Goal: Task Accomplishment & Management: Manage account settings

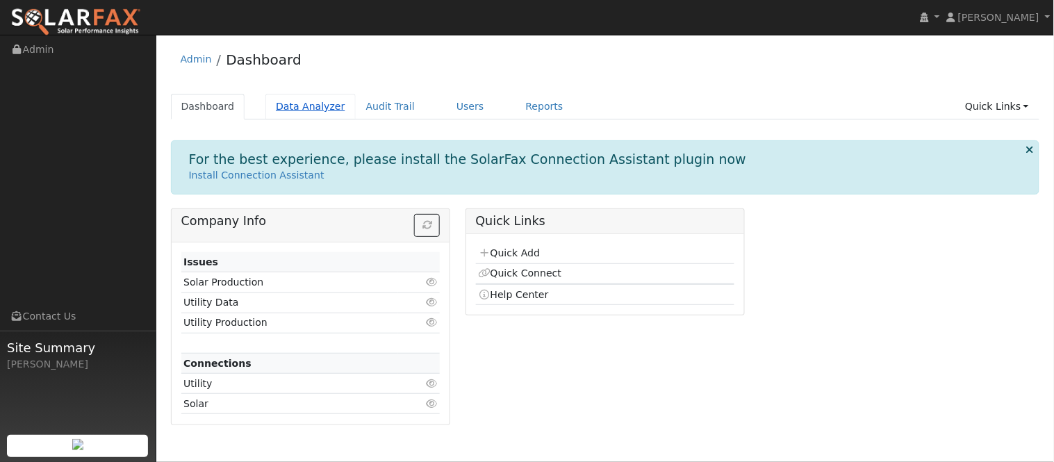
click at [309, 101] on link "Data Analyzer" at bounding box center [310, 107] width 90 height 26
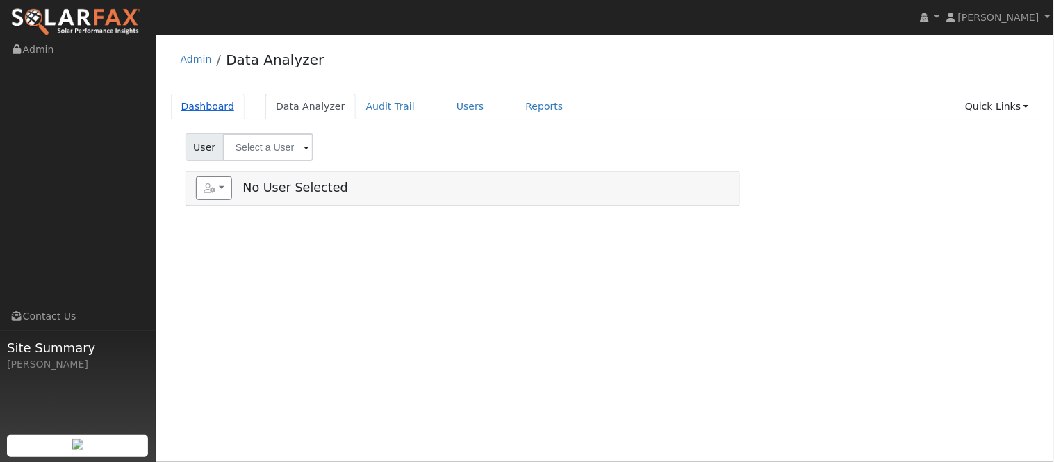
click at [210, 110] on link "Dashboard" at bounding box center [208, 107] width 74 height 26
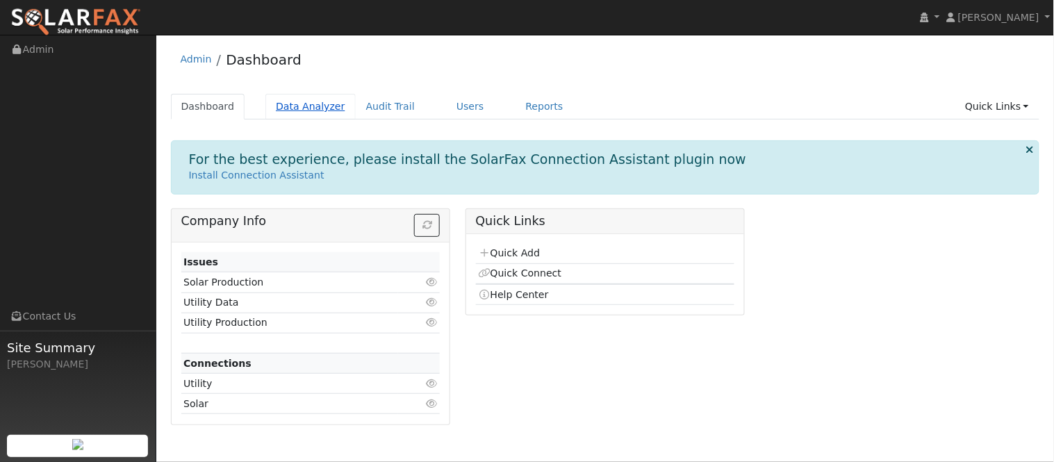
click at [321, 105] on link "Data Analyzer" at bounding box center [310, 107] width 90 height 26
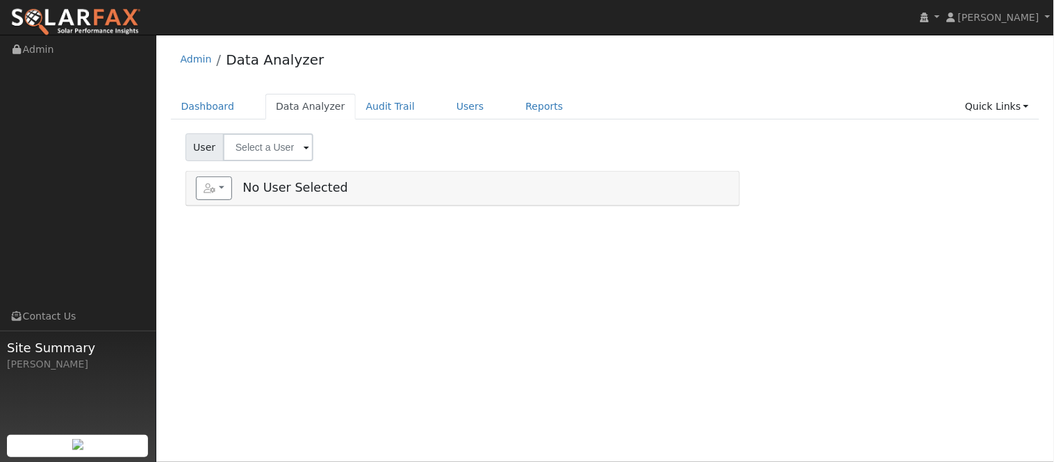
click at [206, 149] on span "User" at bounding box center [204, 147] width 38 height 28
click at [308, 149] on input "text" at bounding box center [268, 147] width 90 height 28
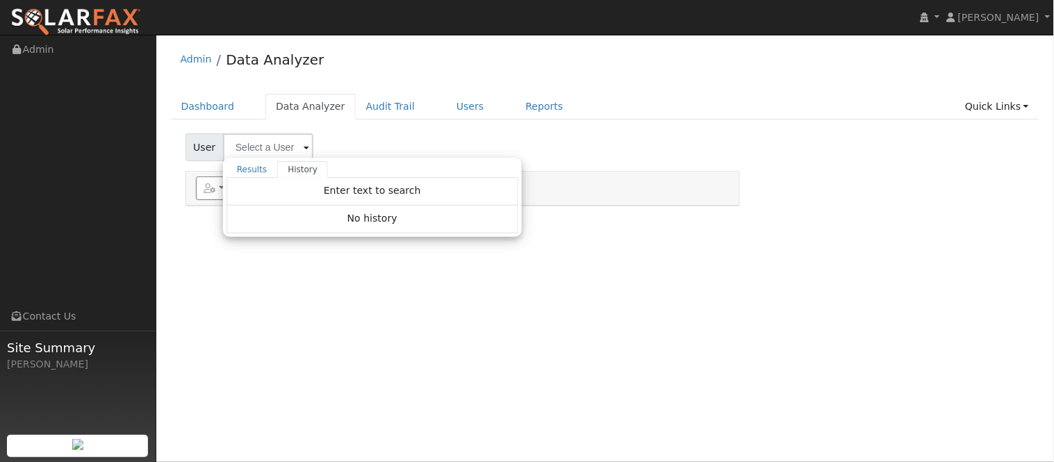
click at [839, 205] on div at bounding box center [890, 188] width 285 height 35
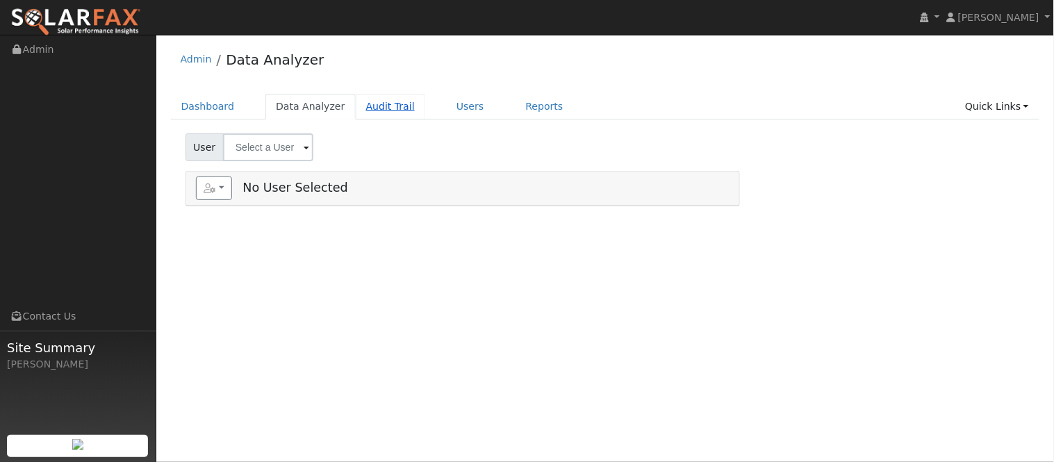
click at [356, 117] on link "Audit Trail" at bounding box center [390, 107] width 69 height 26
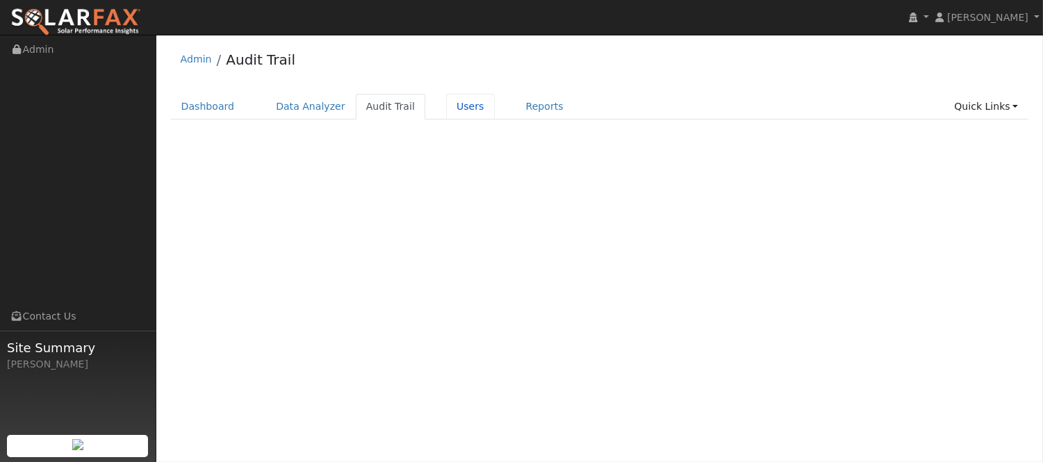
click at [462, 108] on link "Users" at bounding box center [470, 107] width 49 height 26
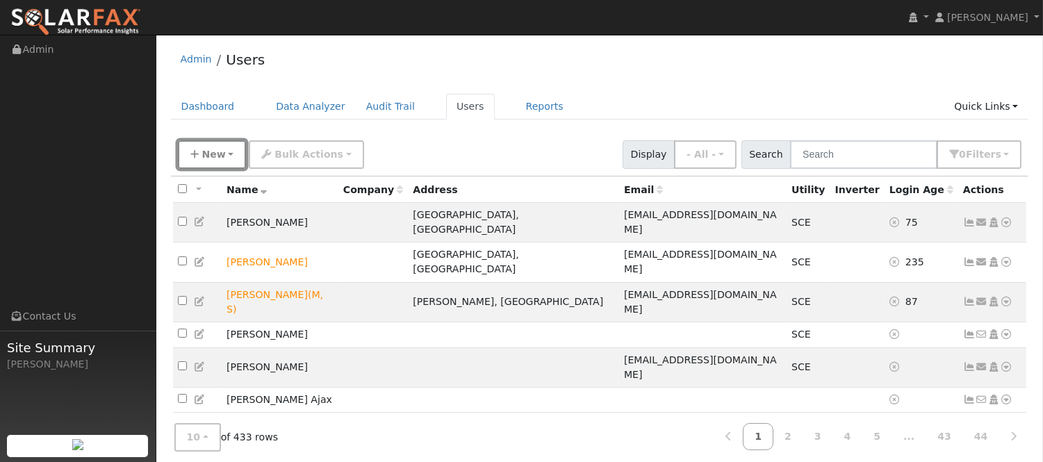
click at [217, 151] on span "New" at bounding box center [213, 154] width 24 height 11
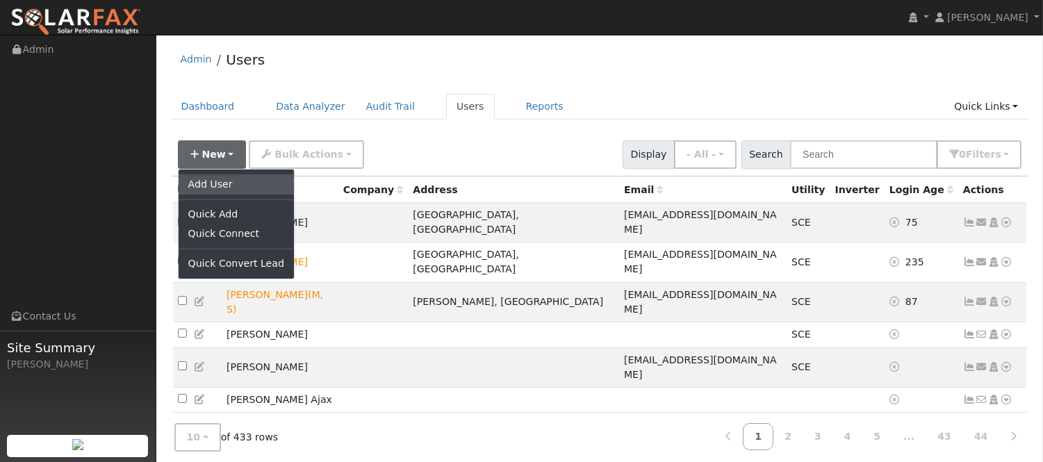
click at [224, 181] on link "Add User" at bounding box center [236, 183] width 115 height 19
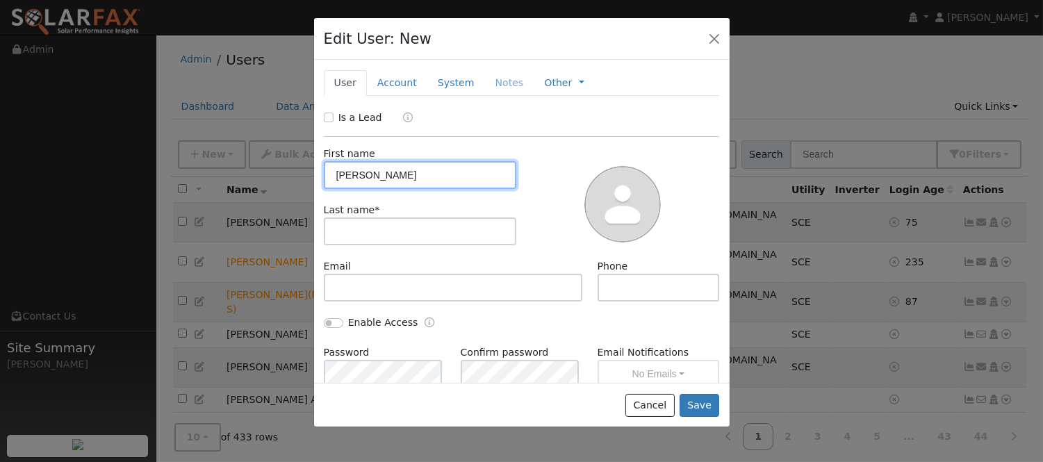
type input "Maria"
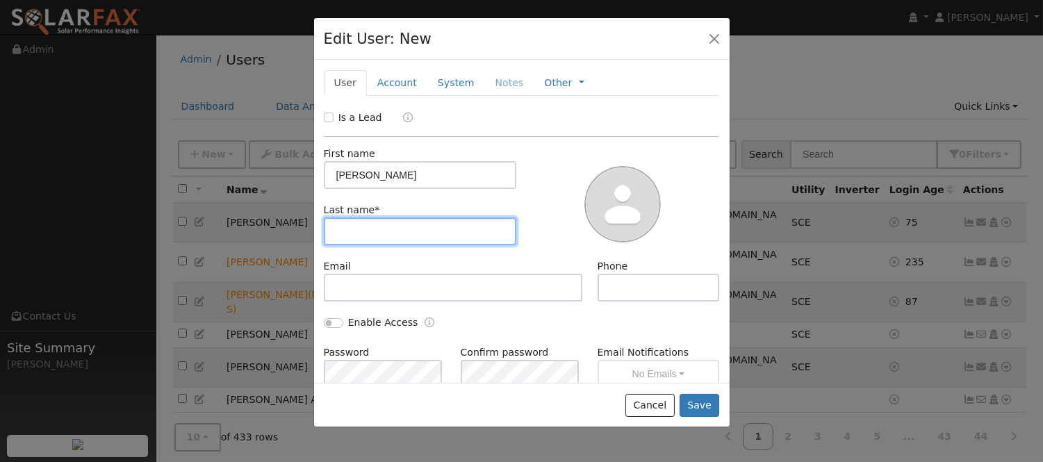
click at [356, 237] on input "text" at bounding box center [420, 231] width 193 height 28
type input "Herrera"
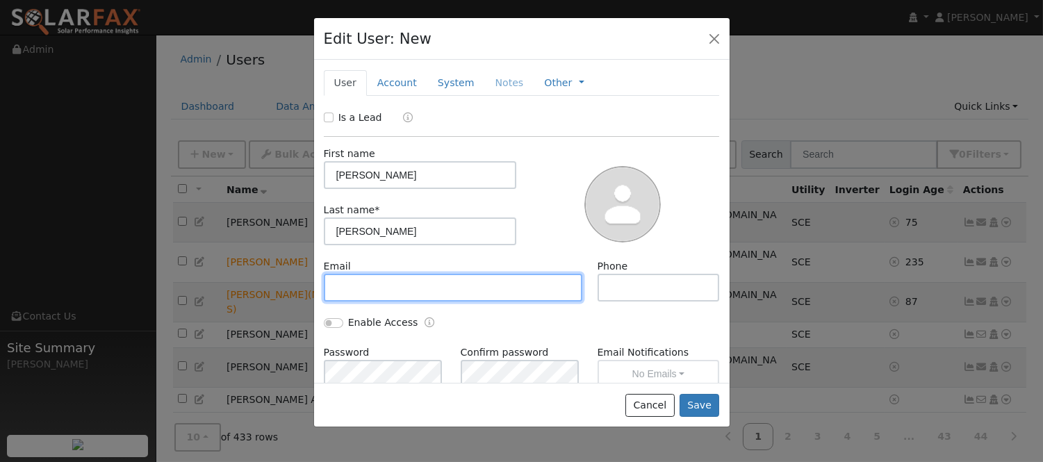
click at [411, 294] on input "text" at bounding box center [453, 288] width 259 height 28
paste input "Hola Maria, intente comunicarme. Soy Loren del programa de ahorro energético. E…"
type input "Hola Maria, intente comunicarme. Soy Loren del programa de ahorro energético. E…"
paste input "[EMAIL_ADDRESS][DOMAIN_NAME]"
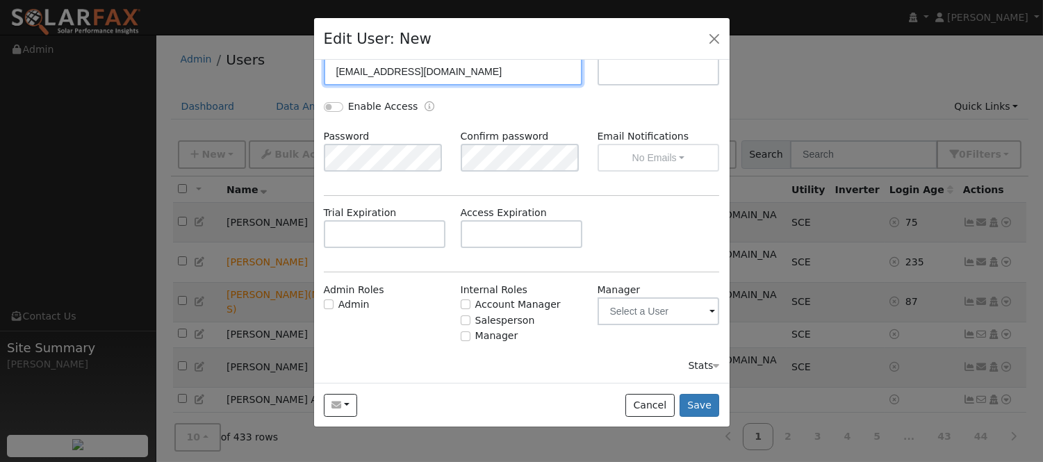
scroll to position [61, 0]
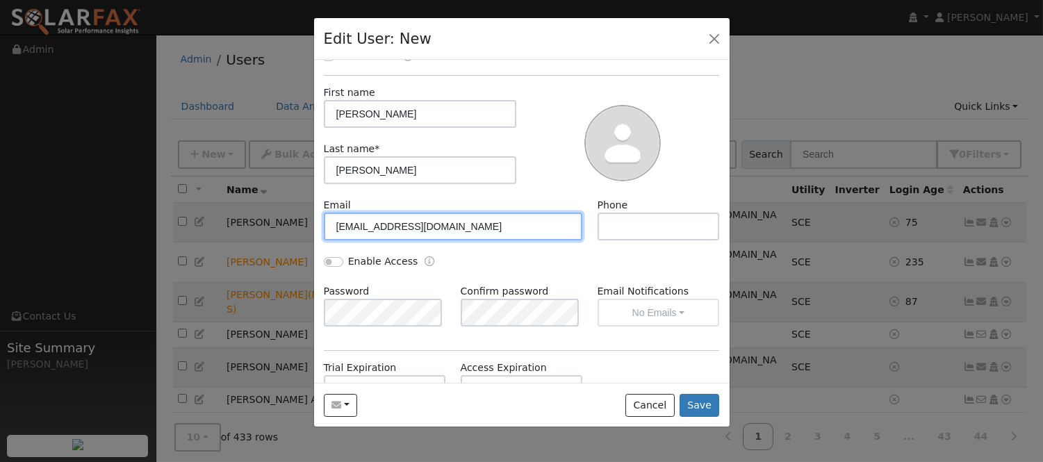
type input "[EMAIL_ADDRESS][DOMAIN_NAME]"
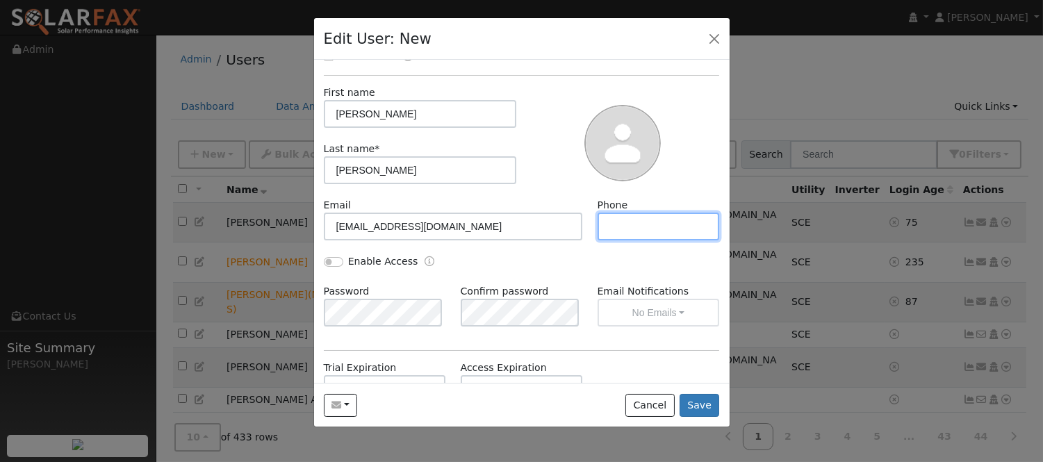
click at [626, 227] on input "text" at bounding box center [658, 227] width 122 height 28
paste input "(559) 476-0785"
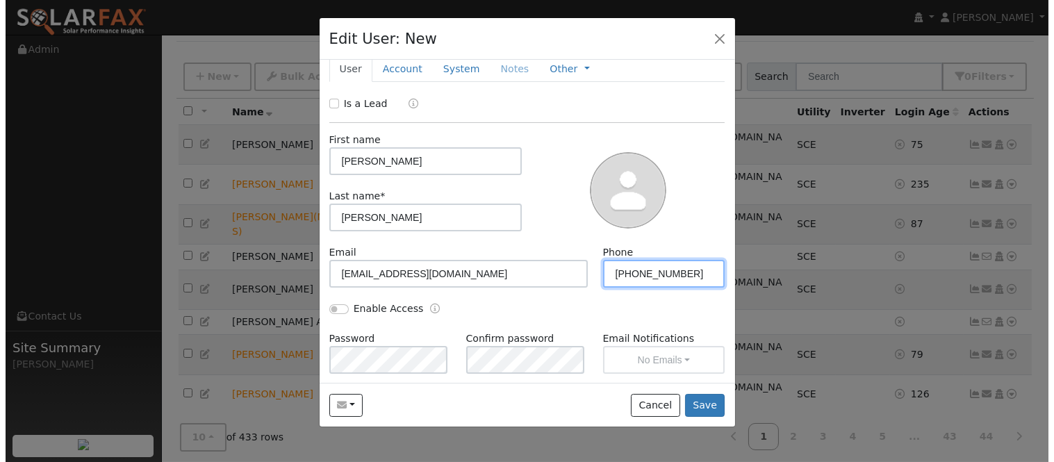
scroll to position [0, 0]
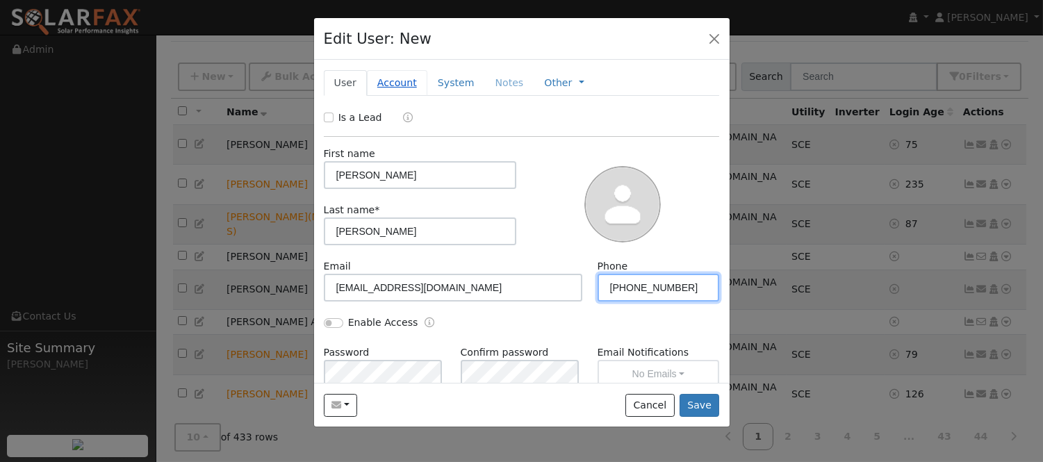
type input "(559) 476-0785"
click at [396, 88] on link "Account" at bounding box center [397, 83] width 60 height 26
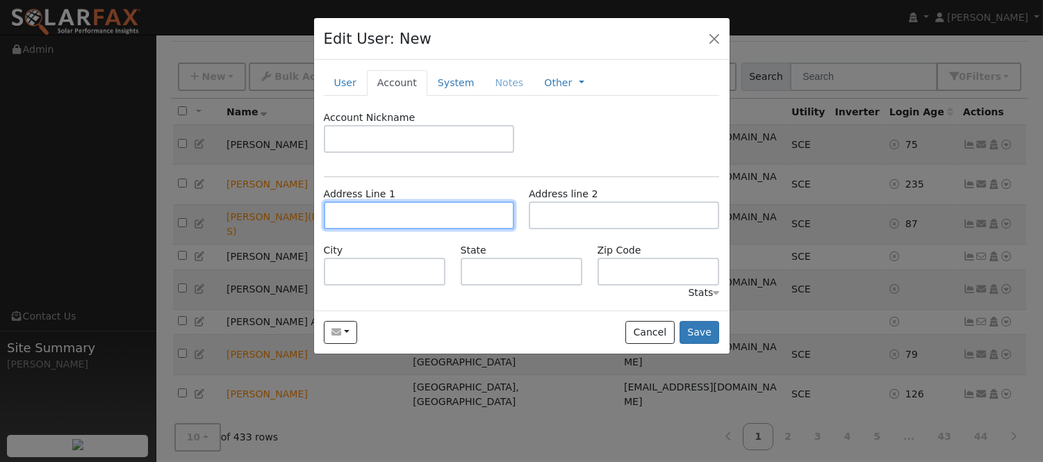
click at [386, 206] on input "text" at bounding box center [419, 215] width 190 height 28
paste input "387 N Garden dr"
type input "[STREET_ADDRESS]"
type input "Dinuba"
type input "CA"
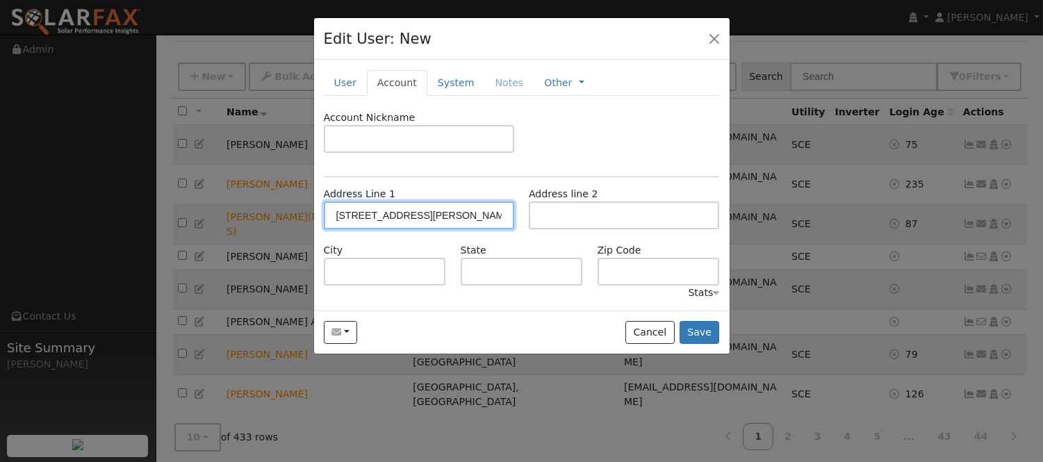
type input "93618"
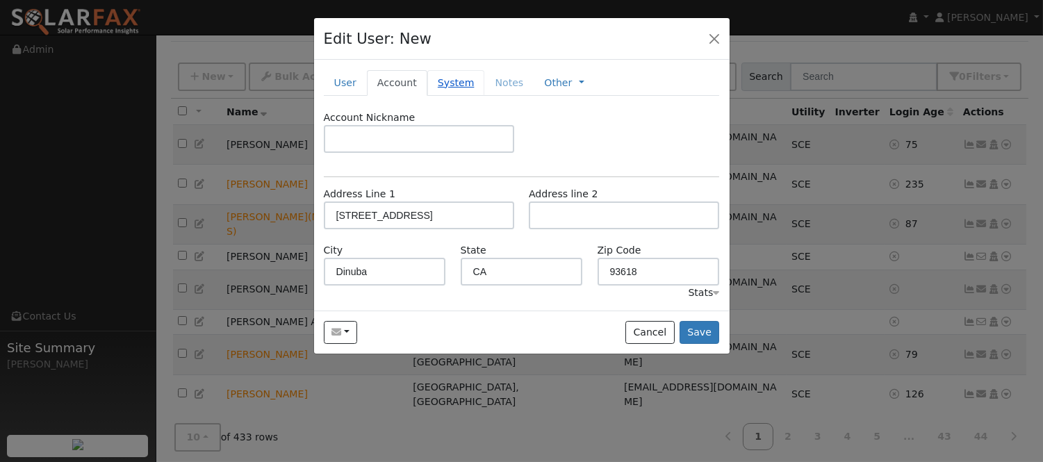
click at [445, 88] on link "System" at bounding box center [456, 83] width 58 height 26
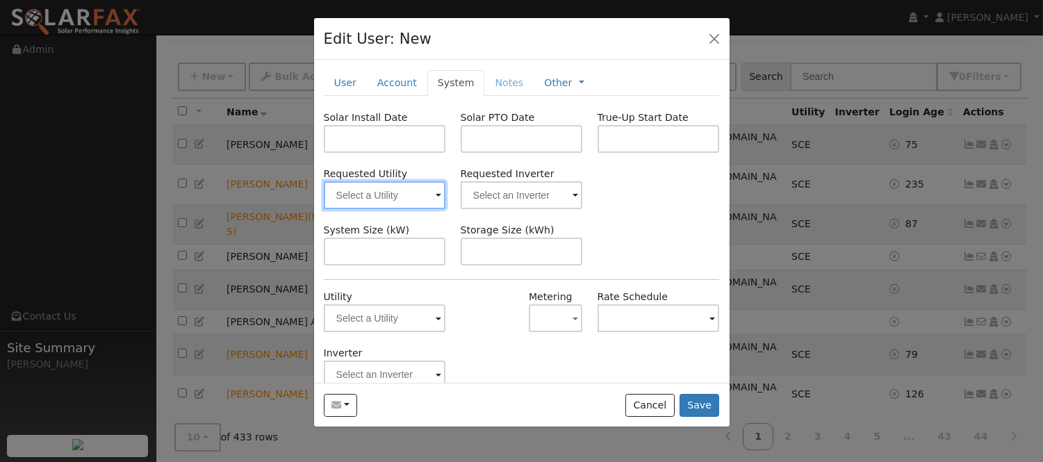
click at [381, 204] on input "text" at bounding box center [385, 195] width 122 height 28
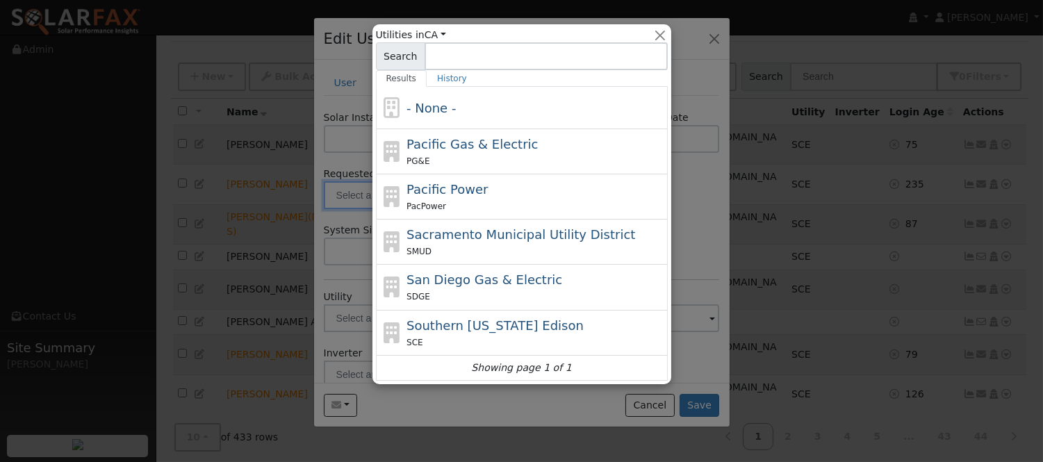
click at [499, 154] on div "Pacific Gas & Electric PG&E" at bounding box center [535, 151] width 258 height 33
type input "Pacific Gas & Electric"
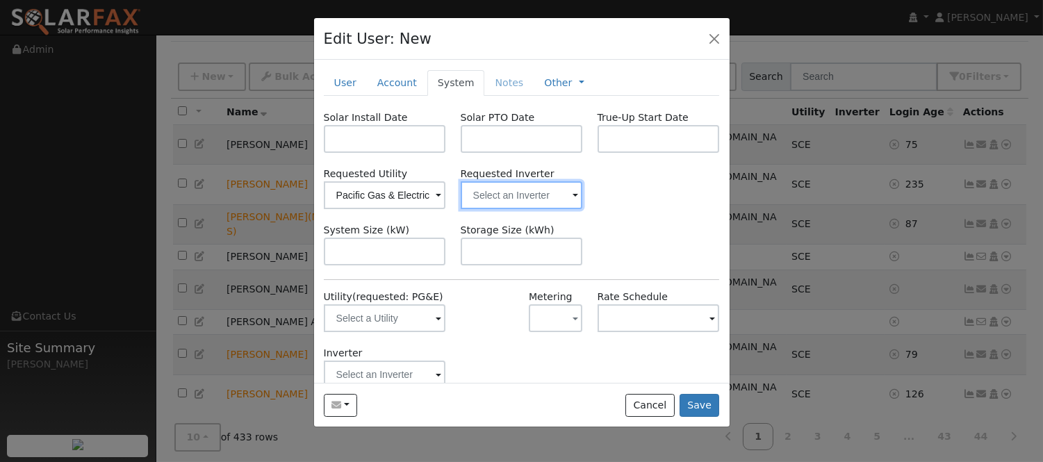
click at [446, 190] on input "text" at bounding box center [385, 195] width 122 height 28
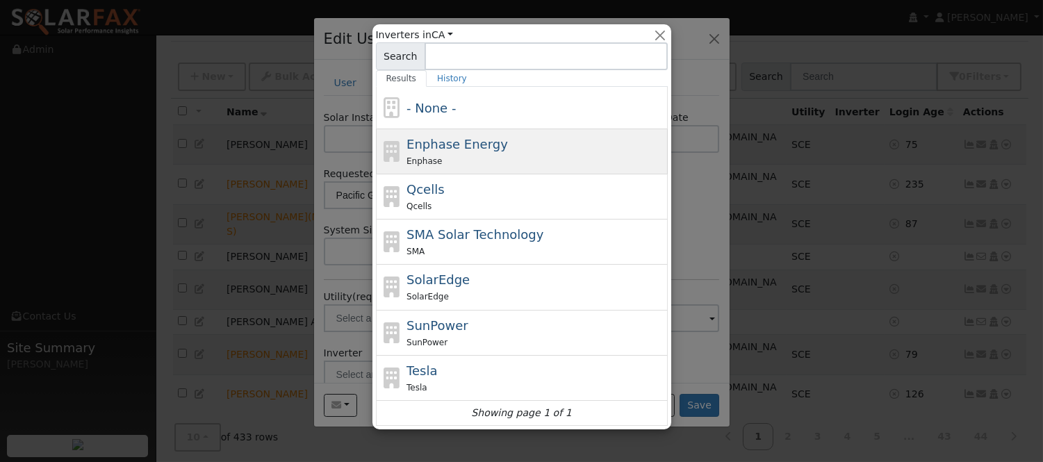
click at [523, 153] on div "Enphase Energy Enphase" at bounding box center [535, 151] width 258 height 33
type input "Enphase Energy"
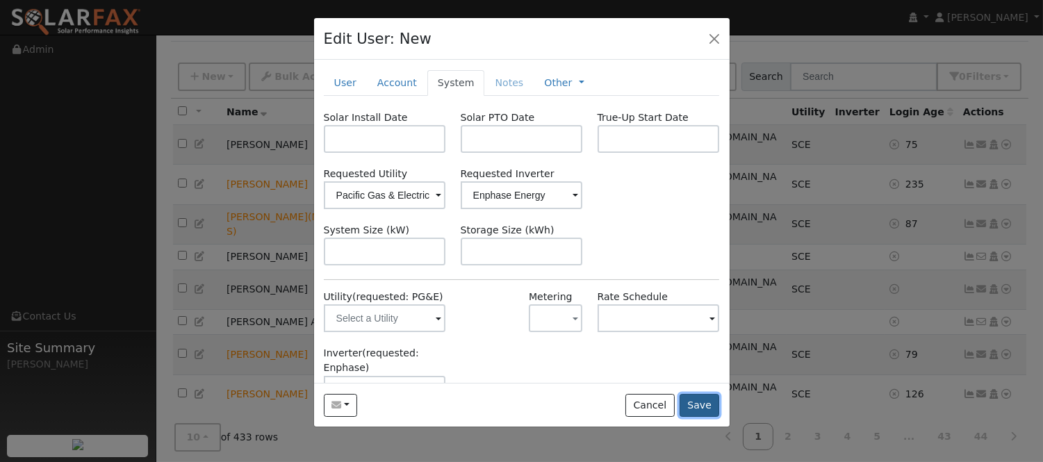
click at [717, 408] on button "Save" at bounding box center [699, 406] width 40 height 24
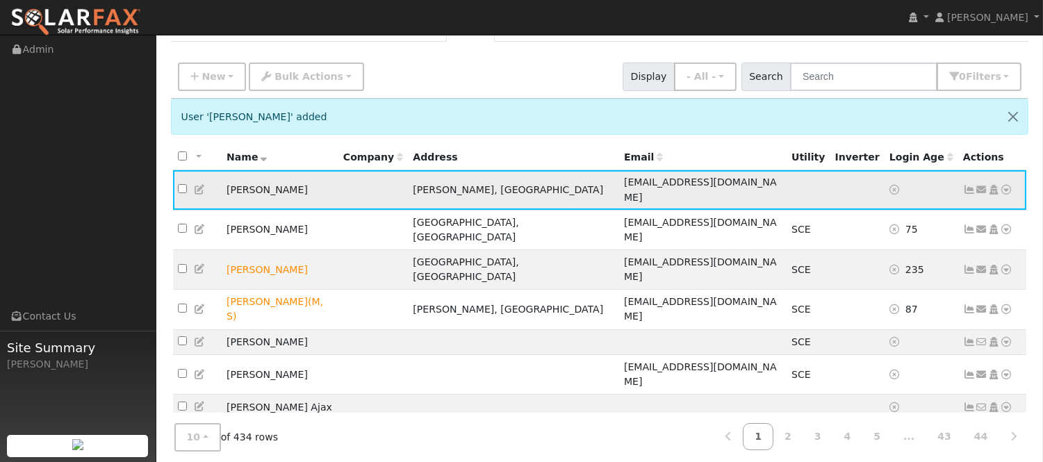
click at [1007, 185] on icon at bounding box center [1006, 190] width 13 height 10
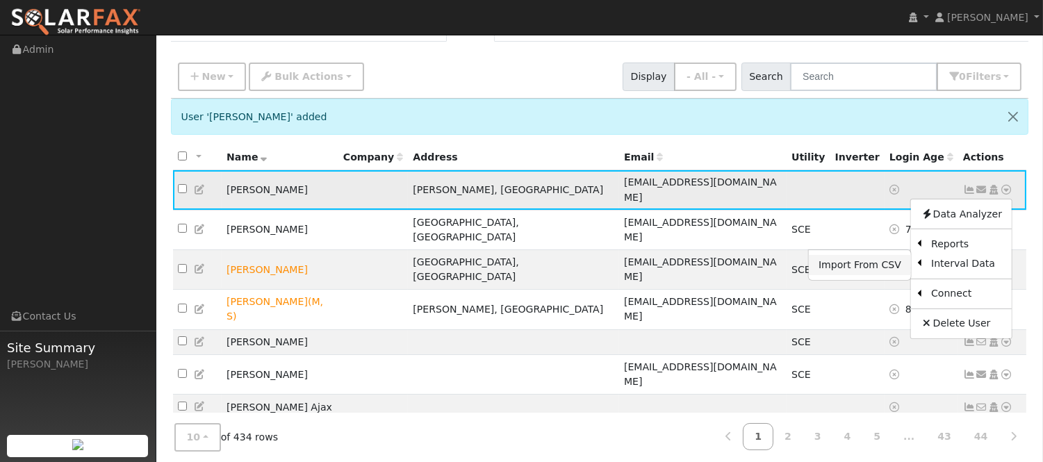
click at [895, 261] on link "Import From CSV" at bounding box center [860, 264] width 102 height 19
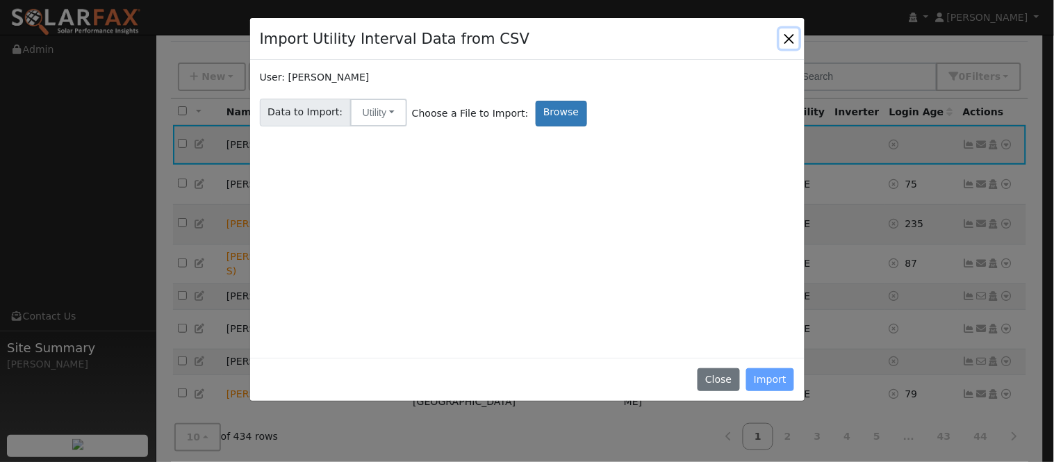
click at [794, 31] on button "Close" at bounding box center [788, 37] width 19 height 19
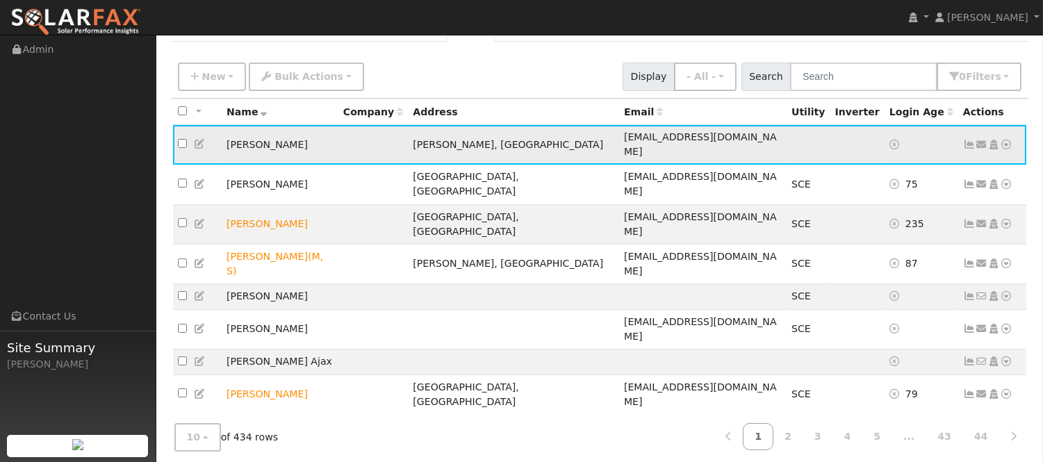
click at [1003, 140] on icon at bounding box center [1006, 145] width 13 height 10
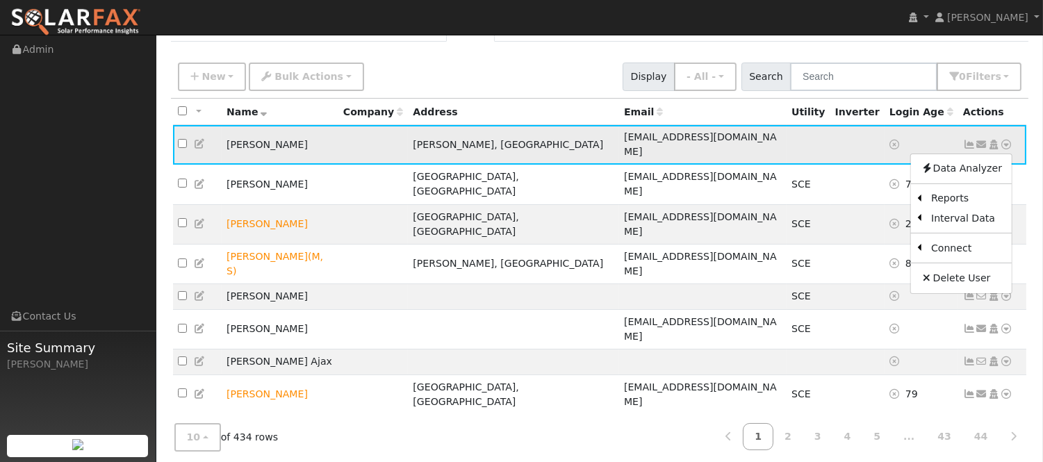
click at [980, 142] on icon at bounding box center [981, 145] width 13 height 10
click at [950, 164] on link "Send Email..." at bounding box center [938, 168] width 97 height 19
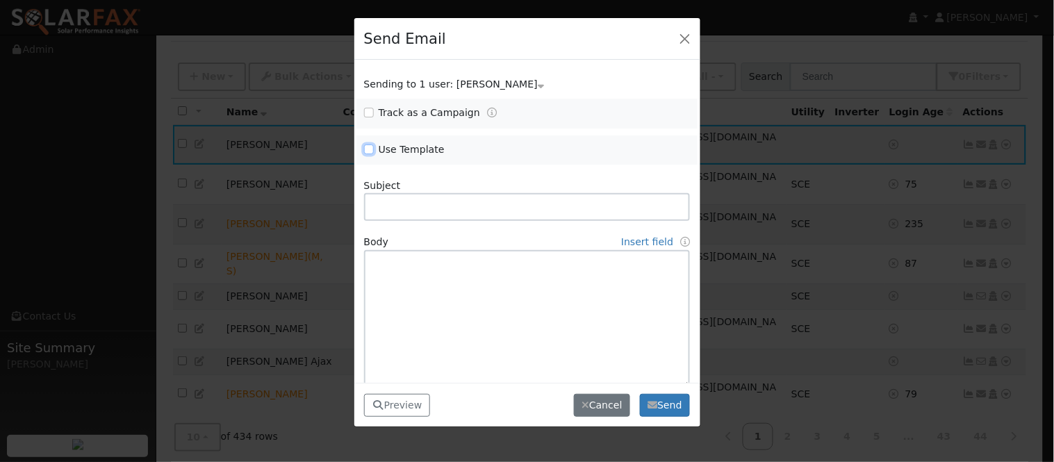
click at [370, 148] on input "Use Template" at bounding box center [369, 150] width 10 height 10
checkbox input "true"
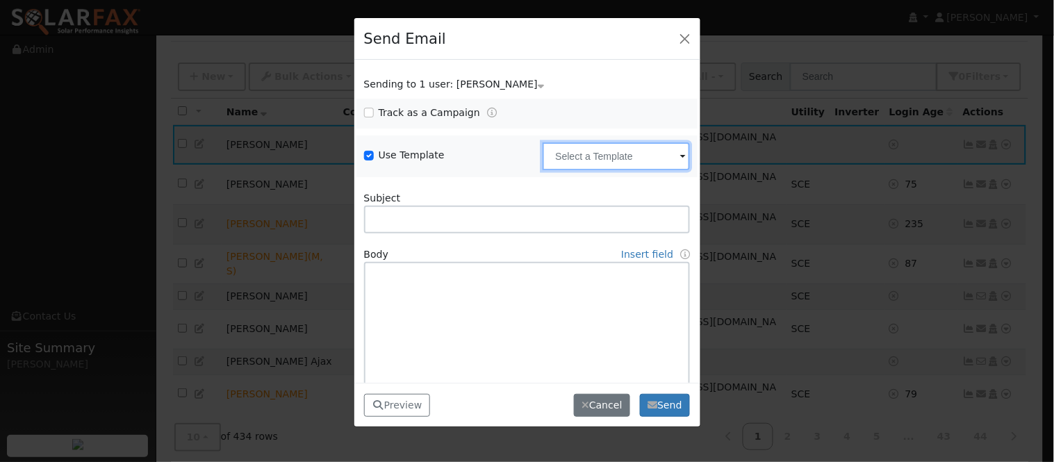
click at [614, 154] on input "text" at bounding box center [616, 156] width 147 height 28
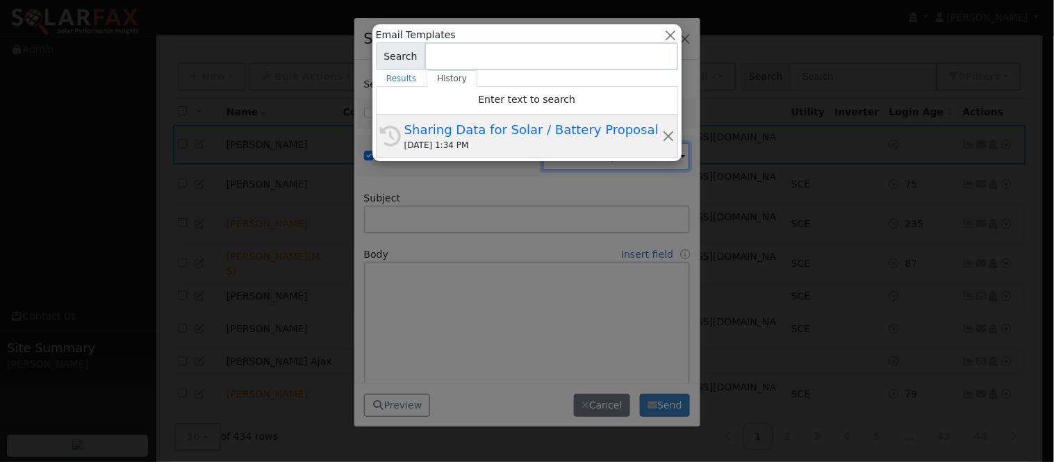
click at [581, 142] on div "07/09/2025 1:34 PM" at bounding box center [533, 145] width 258 height 13
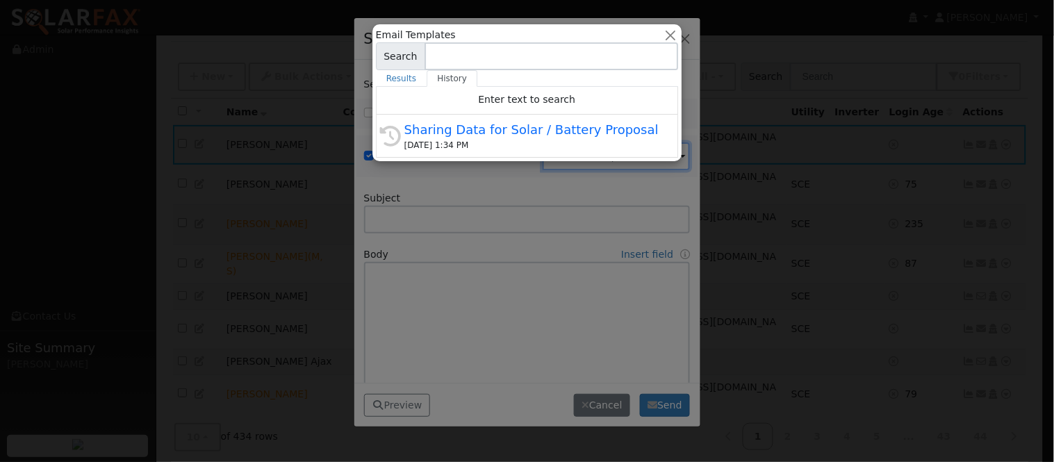
type input "Sharing Data for Solar / Battery Proposal"
type textarea "Dear {user_fname}, Below is a link to share your electricity consumption data w…"
type input "SolarFax <solarfax@solardatapros.com>"
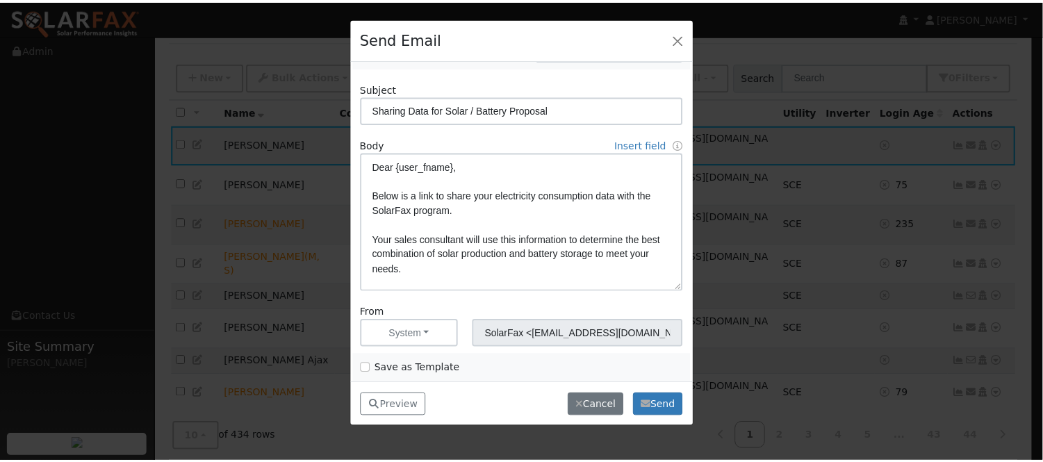
scroll to position [120, 0]
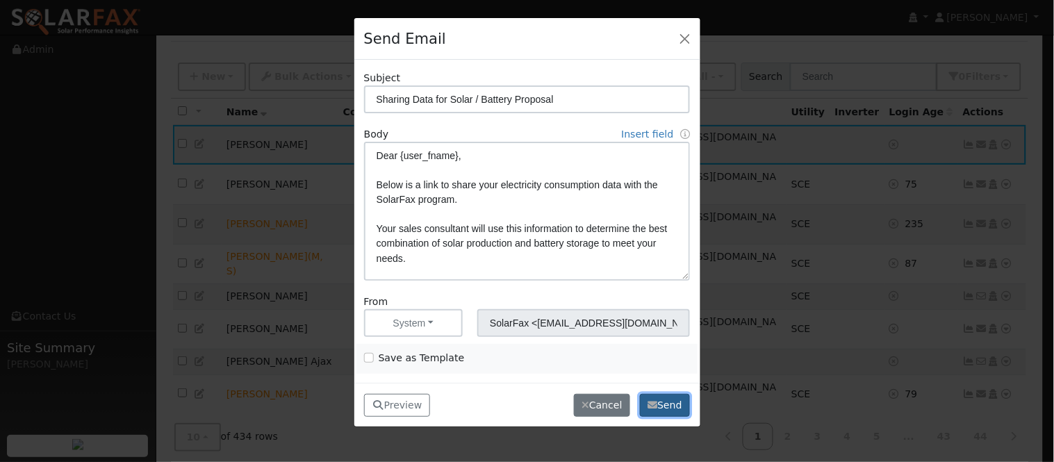
click at [655, 406] on icon "button" at bounding box center [652, 405] width 10 height 10
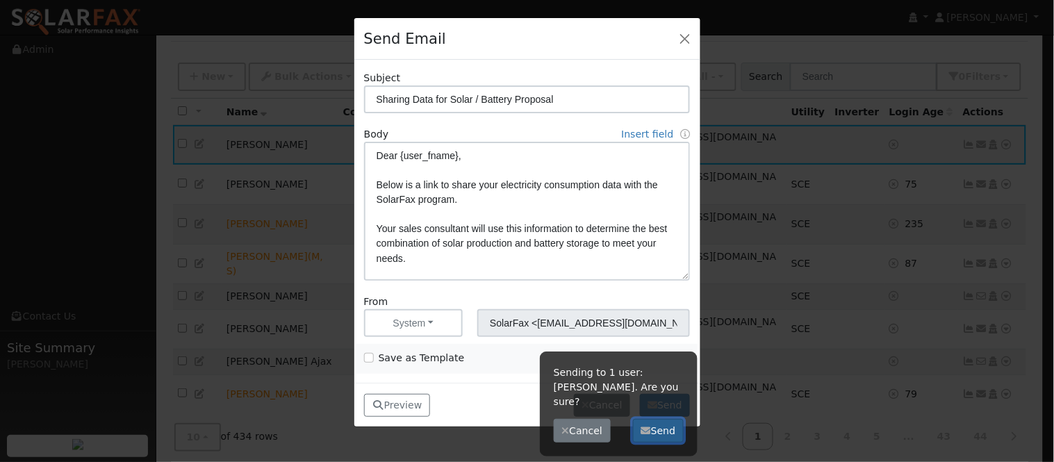
click at [656, 419] on button "Send" at bounding box center [658, 431] width 51 height 24
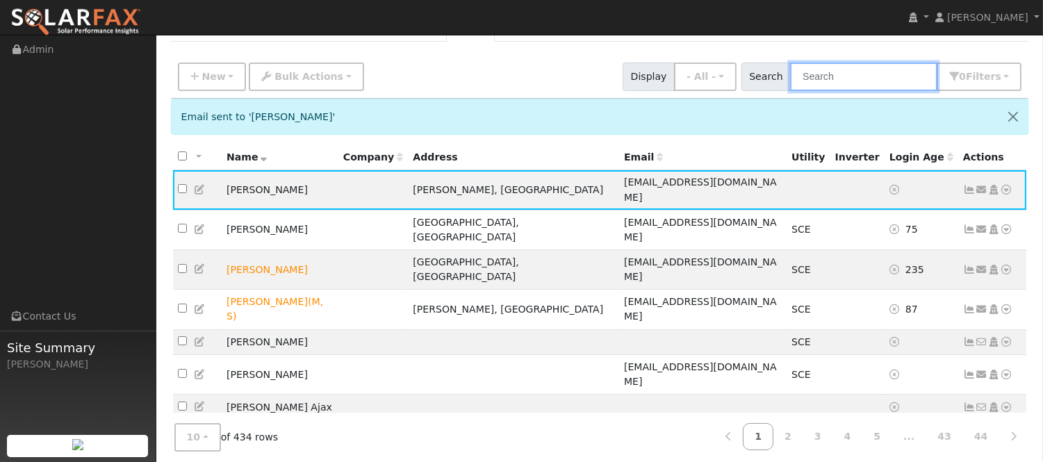
click at [853, 86] on input "text" at bounding box center [863, 77] width 147 height 28
click at [968, 189] on icon at bounding box center [969, 190] width 13 height 10
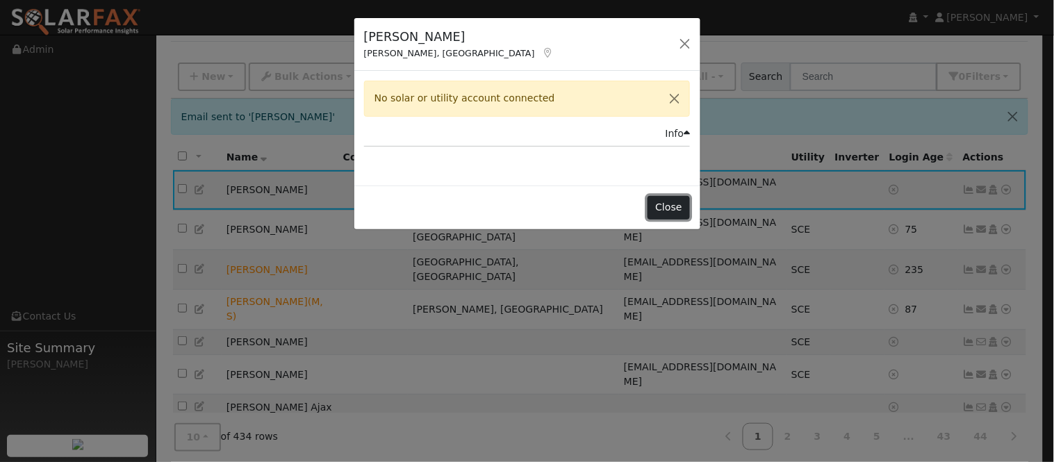
click at [666, 210] on button "Close" at bounding box center [668, 208] width 42 height 24
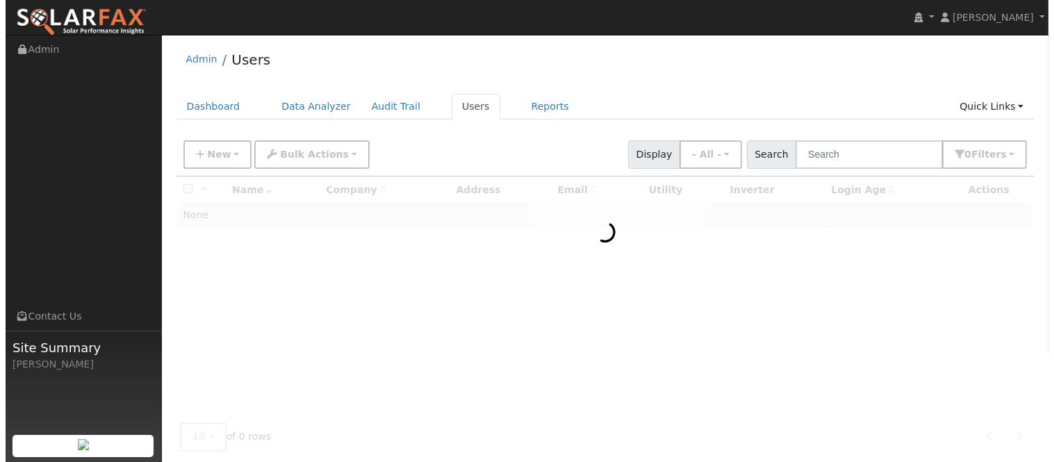
scroll to position [45, 0]
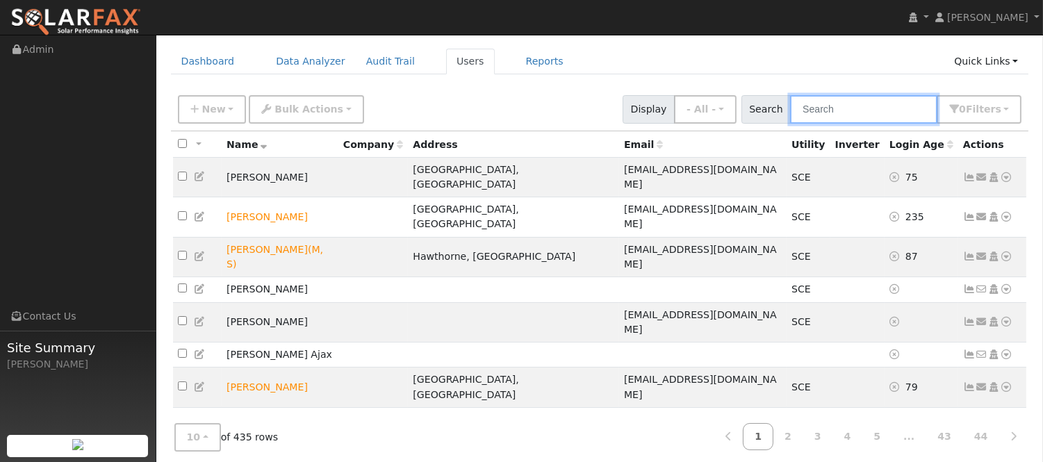
click at [864, 108] on input "text" at bounding box center [863, 109] width 147 height 28
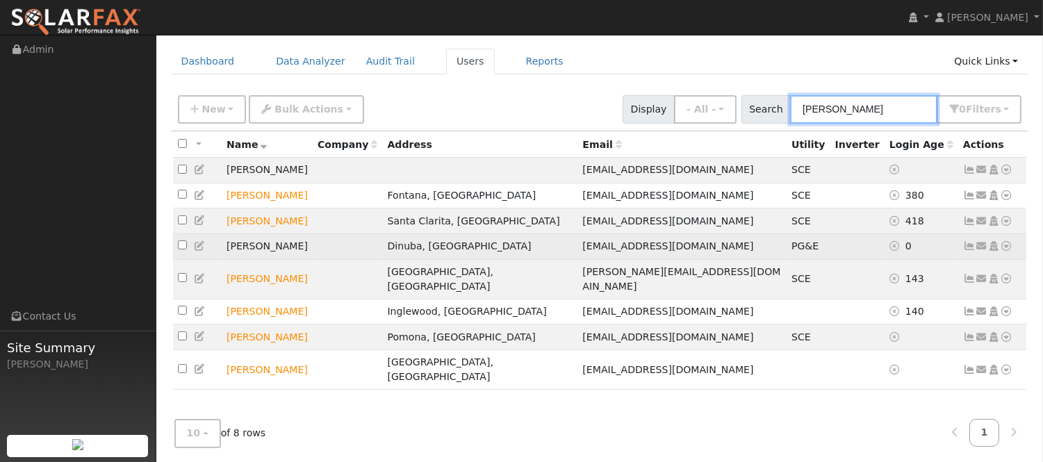
type input "[PERSON_NAME]"
click at [973, 251] on icon at bounding box center [969, 246] width 13 height 10
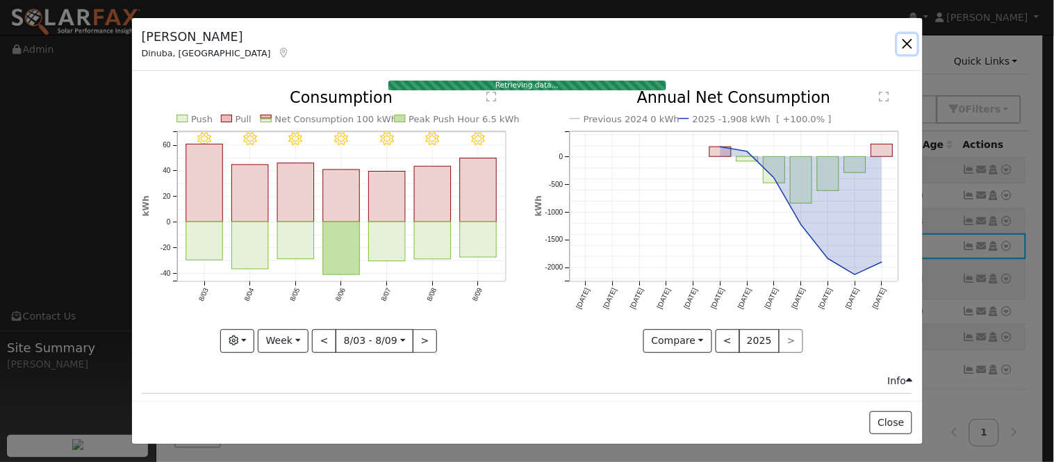
click at [908, 42] on button "button" at bounding box center [907, 43] width 19 height 19
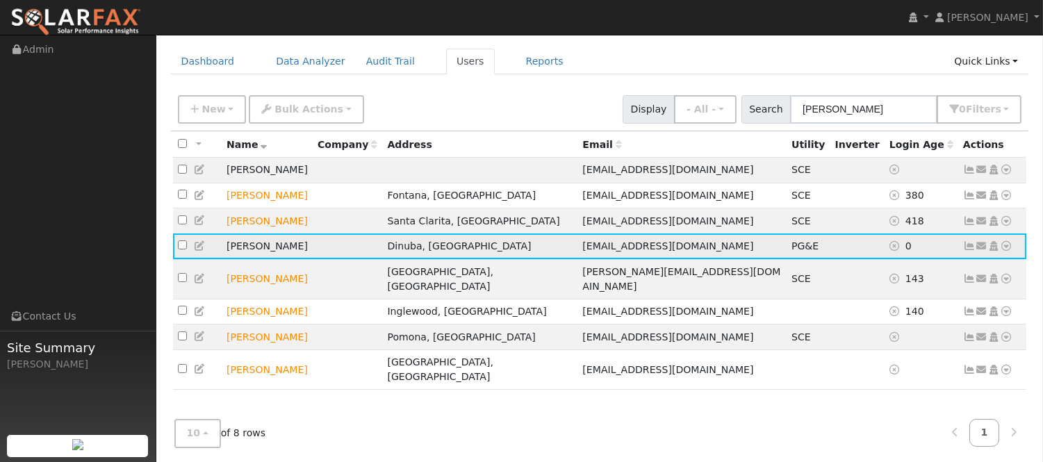
click at [1009, 251] on icon at bounding box center [1006, 246] width 13 height 10
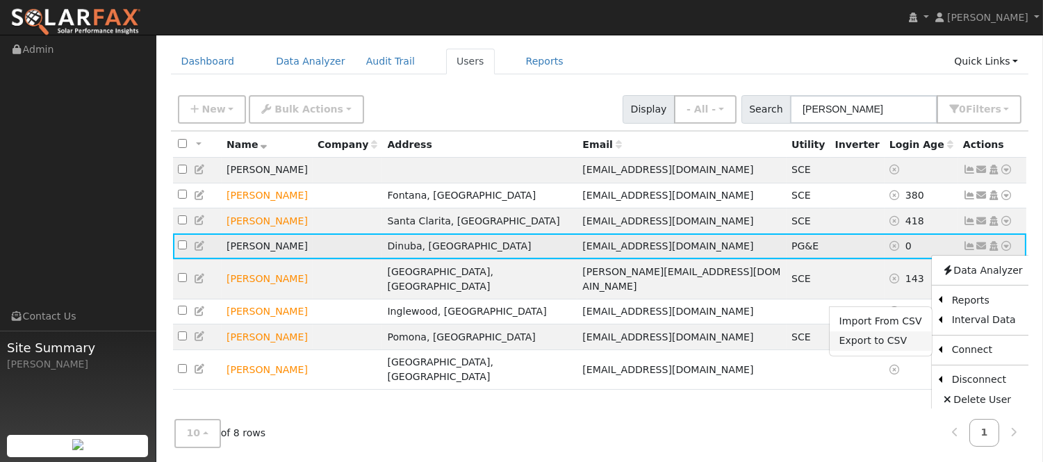
click at [891, 344] on link "Export to CSV" at bounding box center [880, 340] width 102 height 19
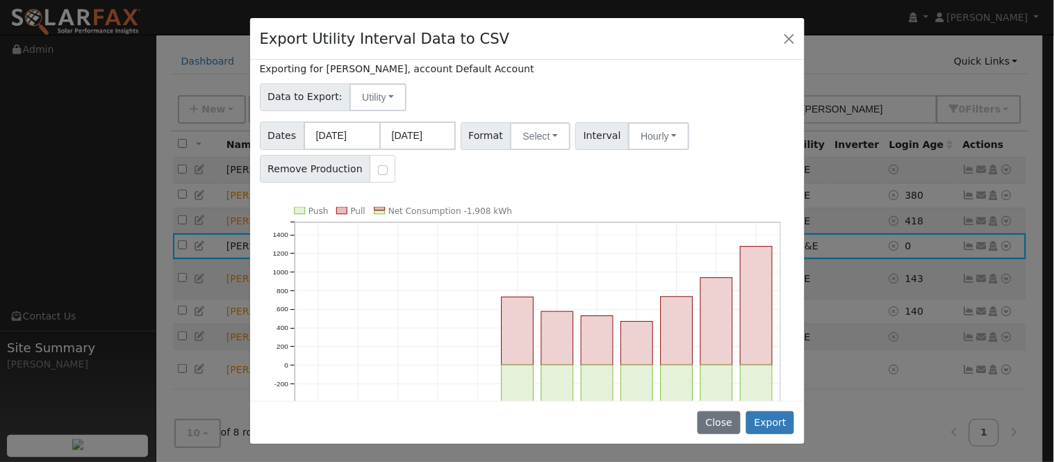
scroll to position [77, 0]
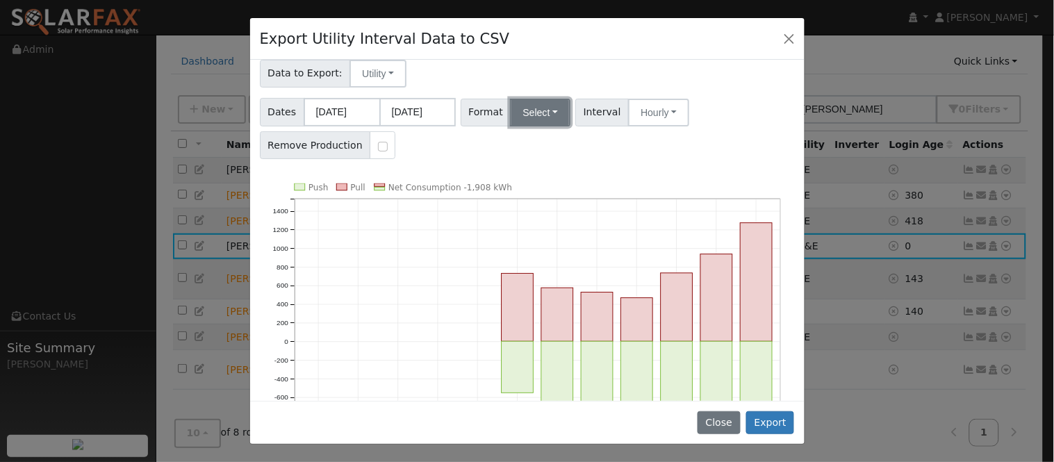
click at [547, 106] on button "Select" at bounding box center [540, 113] width 60 height 28
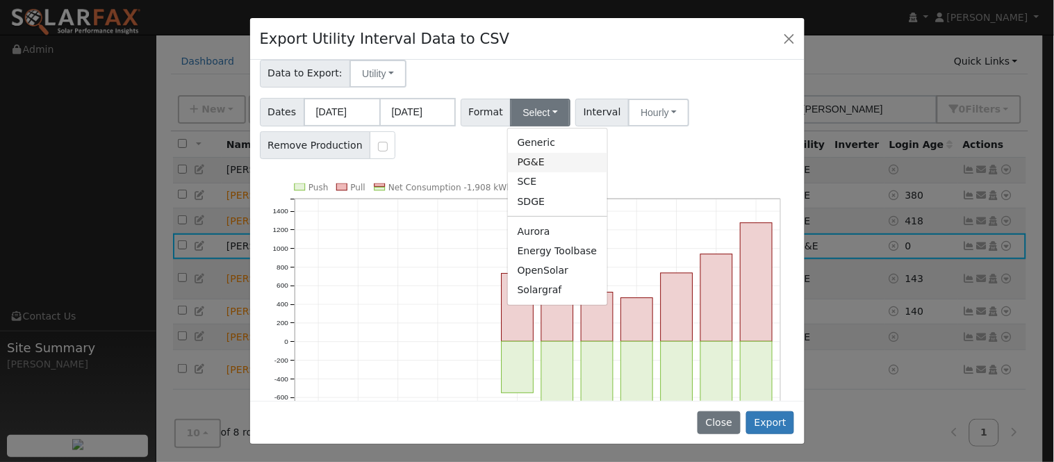
click at [543, 158] on link "PG&E" at bounding box center [557, 162] width 99 height 19
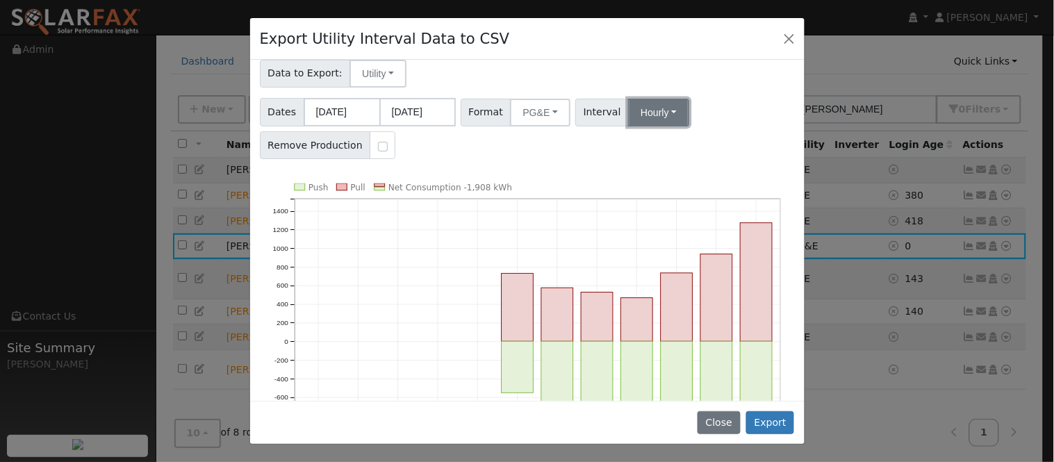
click at [628, 115] on button "Hourly" at bounding box center [658, 113] width 61 height 28
click at [672, 154] on link "30 Minute" at bounding box center [672, 162] width 97 height 19
click at [665, 114] on button "30 Minute" at bounding box center [666, 113] width 76 height 28
click at [661, 133] on ul "15 Minute 30 Minute Hourly" at bounding box center [672, 162] width 98 height 69
click at [668, 112] on button "30 Minute" at bounding box center [666, 113] width 76 height 28
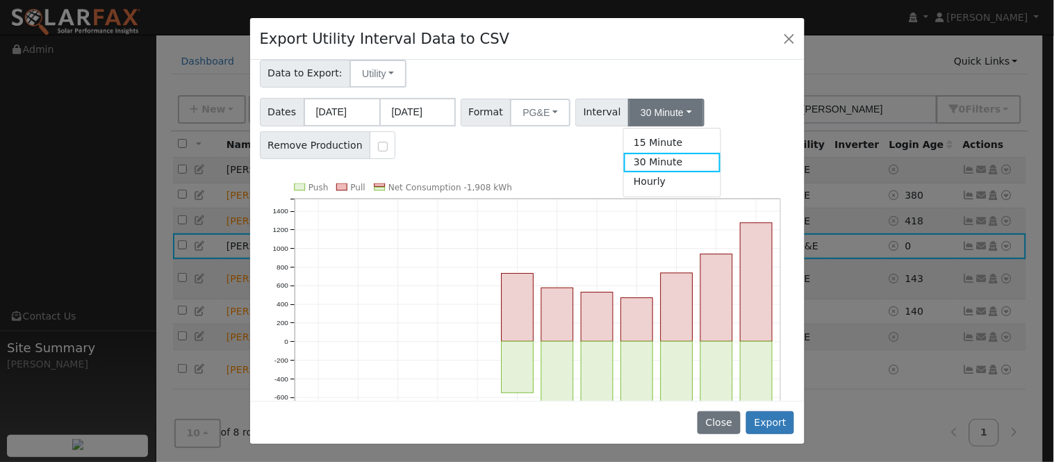
click at [661, 129] on ul "15 Minute 30 Minute Hourly" at bounding box center [672, 162] width 98 height 69
click at [665, 113] on button "30 Minute" at bounding box center [666, 113] width 76 height 28
click at [653, 134] on link "15 Minute" at bounding box center [672, 142] width 97 height 19
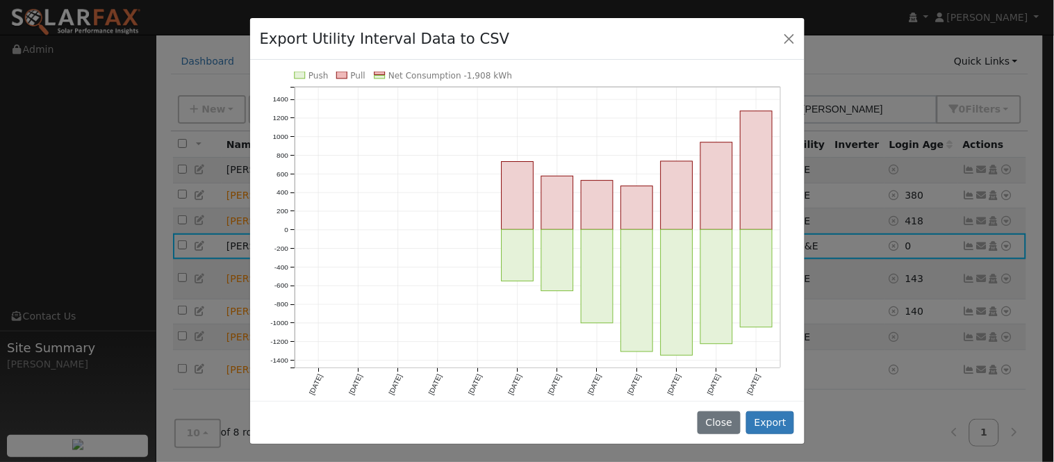
scroll to position [197, 0]
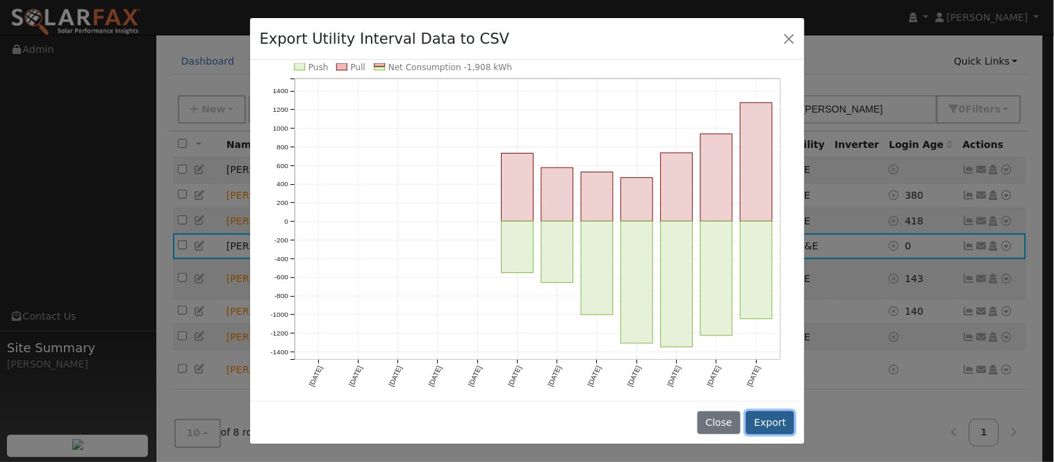
click at [786, 434] on button "Export" at bounding box center [770, 423] width 48 height 24
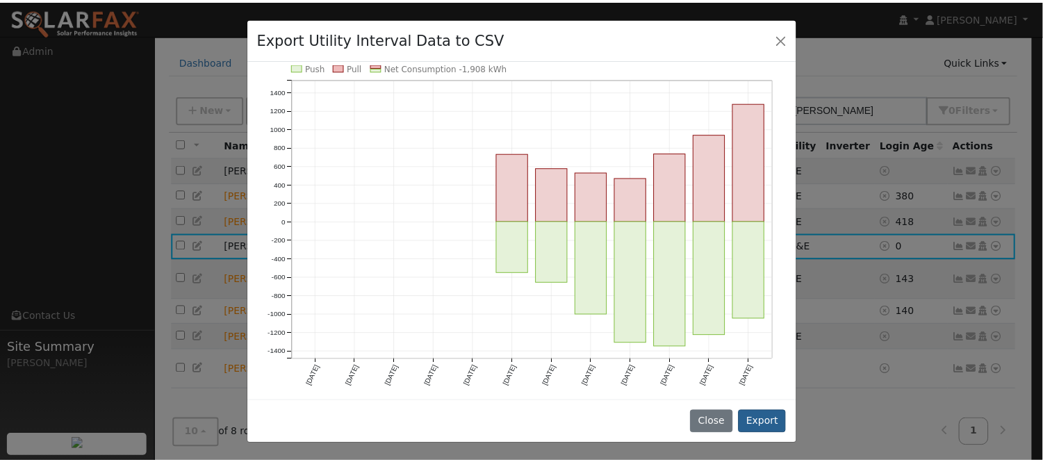
scroll to position [0, 0]
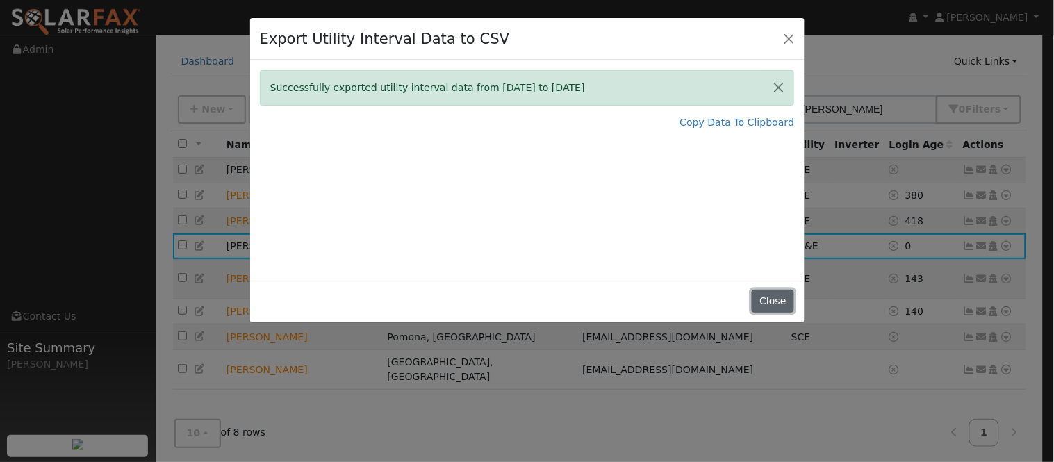
click at [782, 303] on button "Close" at bounding box center [773, 302] width 42 height 24
